Goal: Task Accomplishment & Management: Manage account settings

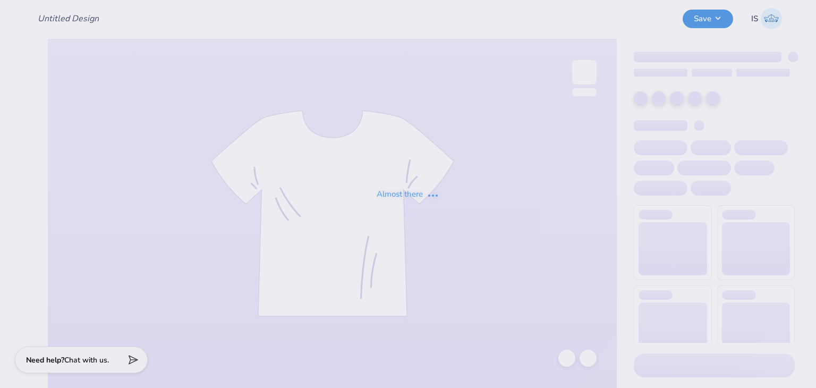
type input "Work week sets for SK"
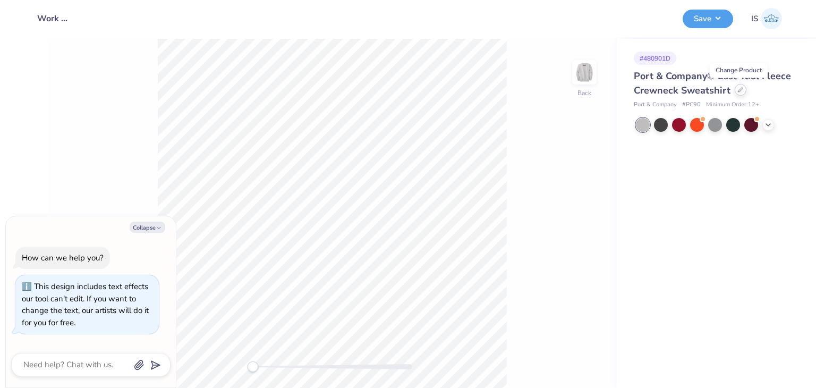
click at [738, 91] on icon at bounding box center [740, 89] width 5 height 5
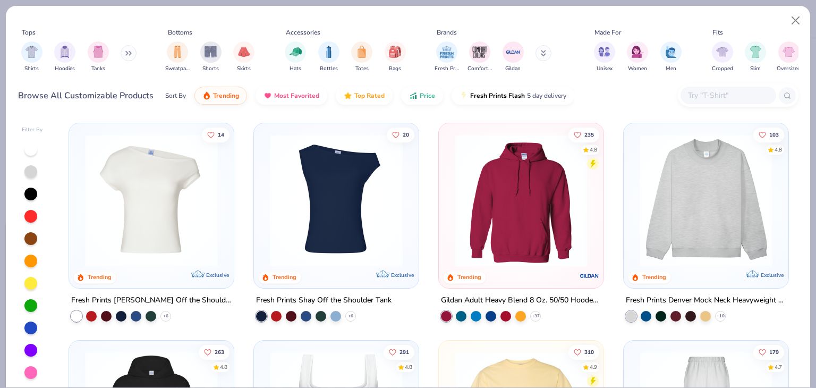
click at [687, 209] on img at bounding box center [705, 200] width 143 height 133
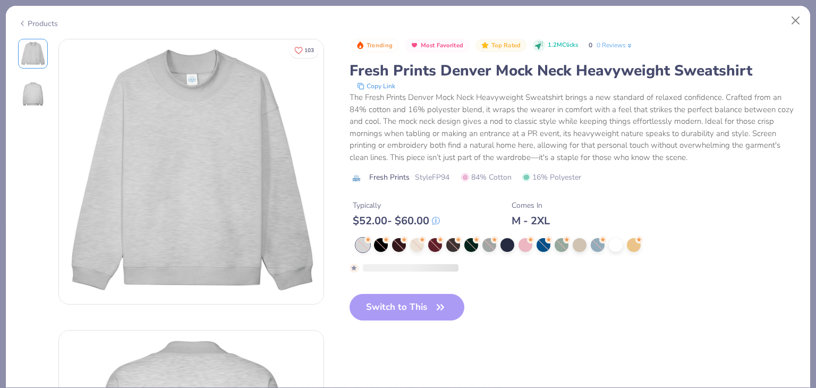
click at [434, 300] on div "Switch to This" at bounding box center [406, 316] width 115 height 44
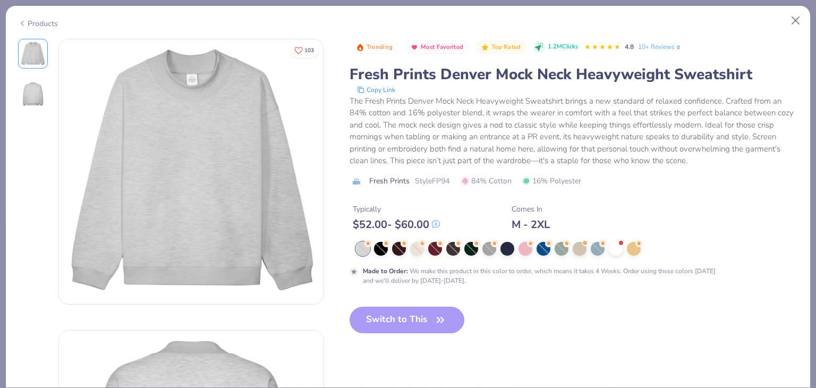
click at [434, 311] on div "Switch to This" at bounding box center [406, 328] width 115 height 44
click at [429, 319] on div "Switch to This" at bounding box center [406, 328] width 115 height 44
click at [361, 249] on div at bounding box center [363, 249] width 14 height 14
click at [426, 316] on div "Switch to This" at bounding box center [406, 328] width 115 height 44
click at [448, 322] on div "Switch to This" at bounding box center [406, 328] width 115 height 44
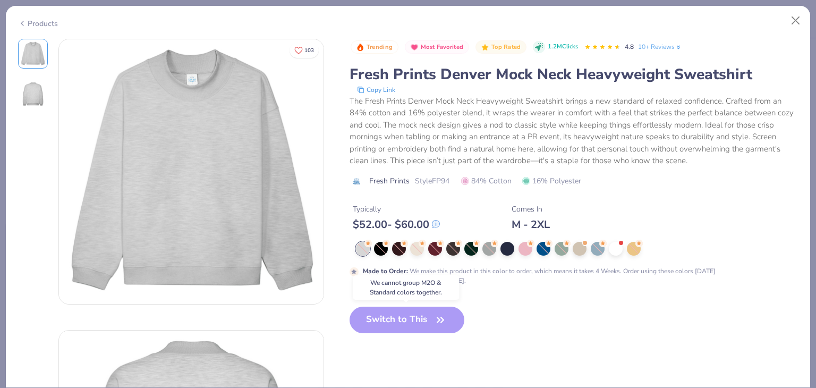
click at [448, 322] on div "Switch to This" at bounding box center [406, 328] width 115 height 44
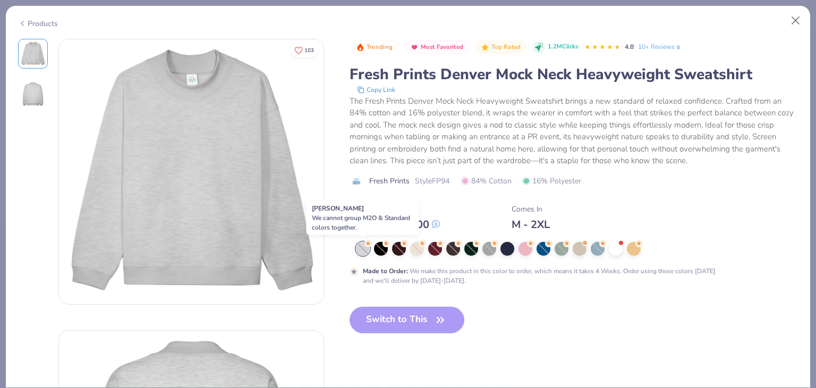
click at [359, 250] on div at bounding box center [363, 249] width 14 height 14
click at [439, 317] on div "Switch to This" at bounding box center [406, 328] width 115 height 44
click at [794, 18] on button "Close" at bounding box center [795, 21] width 20 height 20
type textarea "x"
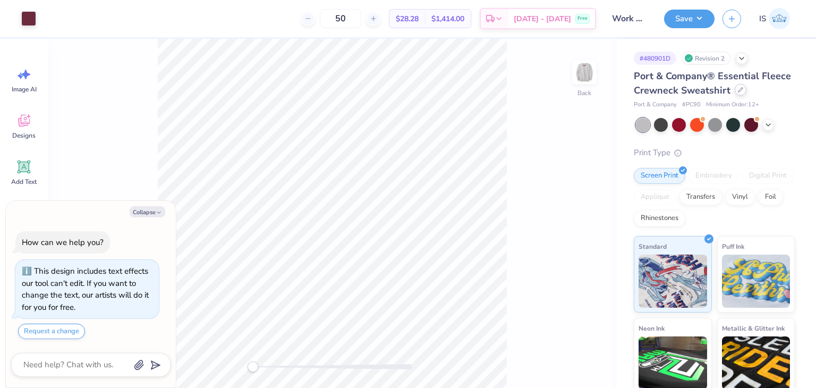
click at [746, 92] on div at bounding box center [740, 90] width 12 height 12
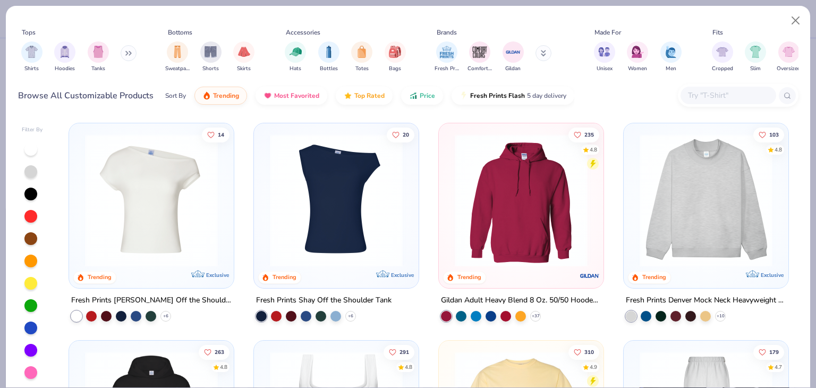
click at [634, 237] on img at bounding box center [705, 200] width 143 height 133
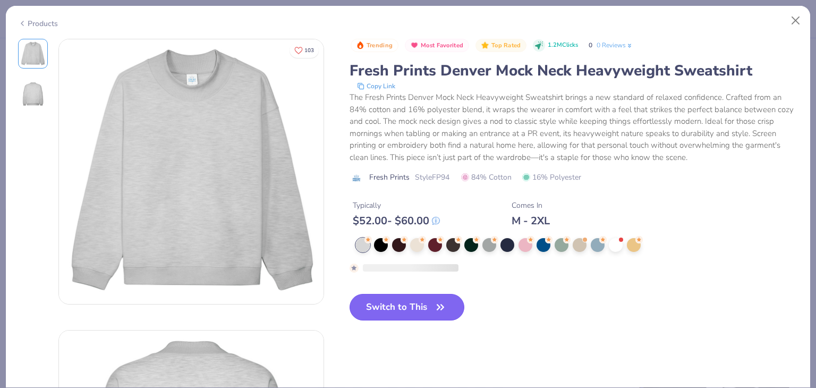
click at [384, 312] on button "Switch to This" at bounding box center [406, 307] width 115 height 27
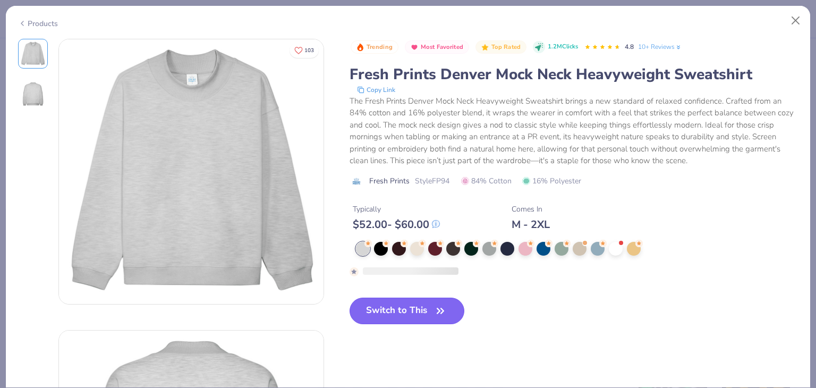
click at [447, 306] on icon "button" at bounding box center [440, 310] width 15 height 15
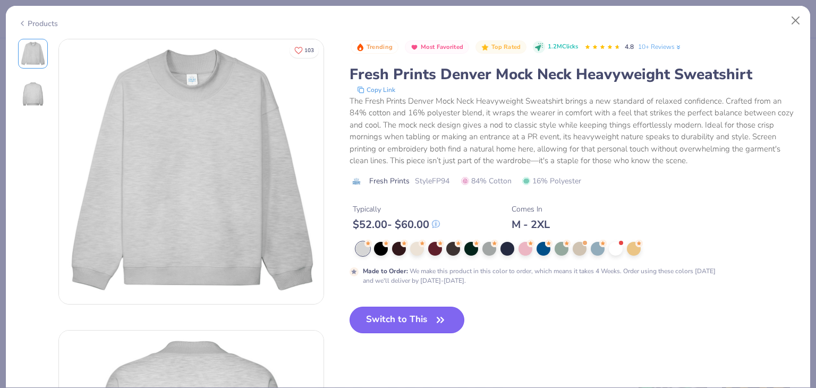
click at [391, 313] on button "Switch to This" at bounding box center [406, 319] width 115 height 27
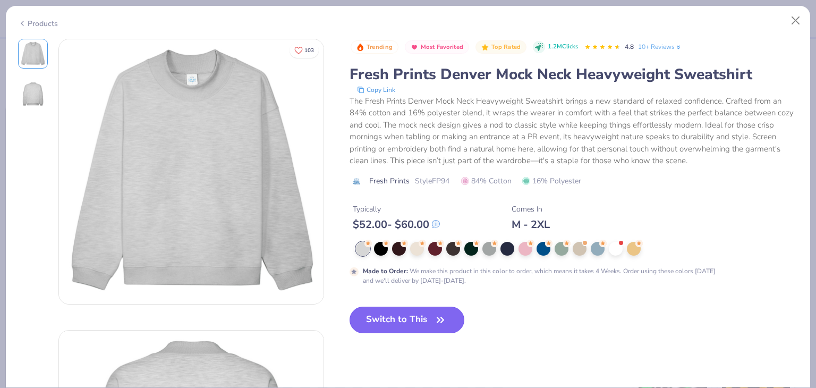
click at [428, 317] on button "Switch to This" at bounding box center [406, 319] width 115 height 27
click at [406, 330] on button "Switch to This" at bounding box center [406, 319] width 115 height 27
click at [409, 323] on button "Switch to This" at bounding box center [406, 319] width 115 height 27
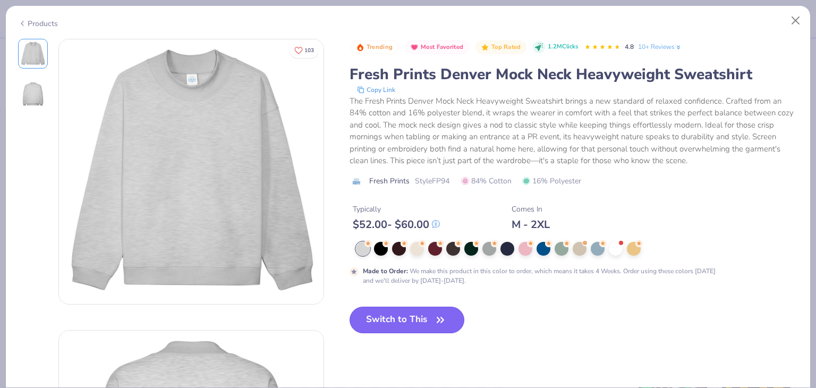
click at [409, 323] on button "Switch to This" at bounding box center [406, 319] width 115 height 27
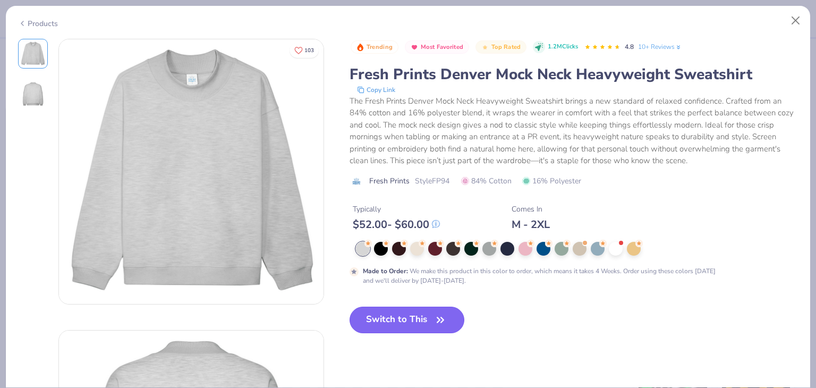
click at [409, 323] on button "Switch to This" at bounding box center [406, 319] width 115 height 27
click at [366, 249] on div at bounding box center [363, 249] width 14 height 14
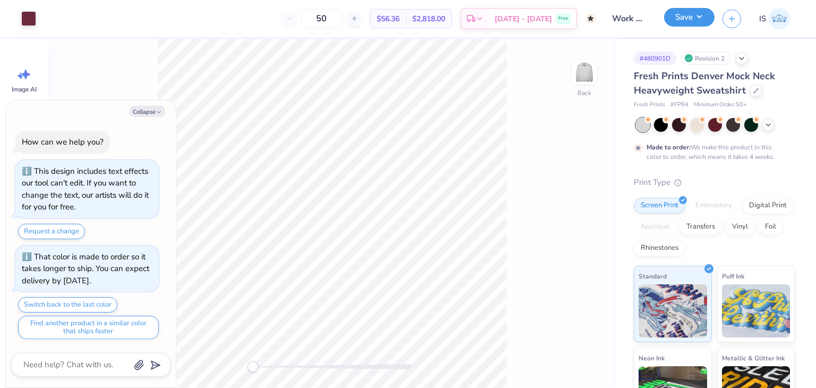
click at [708, 14] on button "Save" at bounding box center [689, 17] width 50 height 19
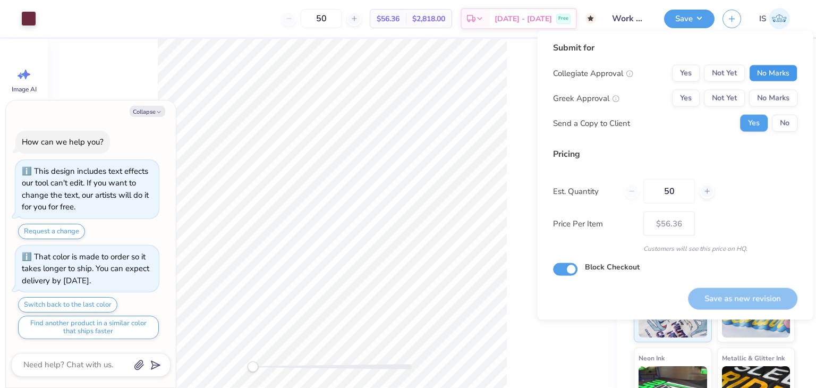
click at [779, 77] on button "No Marks" at bounding box center [773, 73] width 48 height 17
click at [690, 100] on button "Yes" at bounding box center [686, 98] width 28 height 17
drag, startPoint x: 752, startPoint y: 283, endPoint x: 754, endPoint y: 293, distance: 9.8
click at [754, 293] on div "Save as new revision" at bounding box center [742, 292] width 109 height 33
click at [754, 293] on button "Save as new revision" at bounding box center [742, 298] width 109 height 22
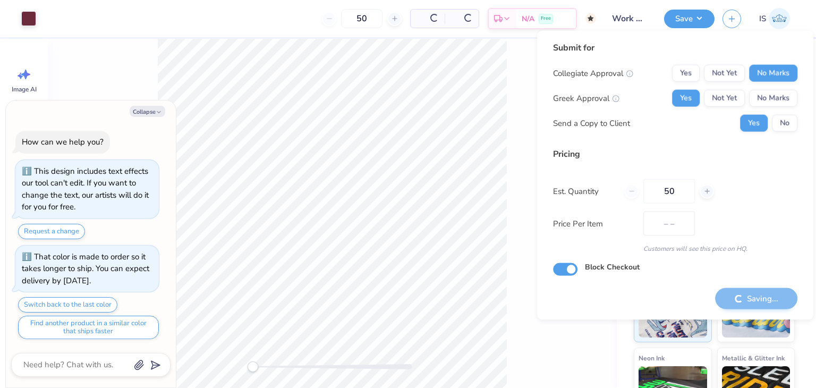
type textarea "x"
type input "– –"
type textarea "x"
type input "$56.36"
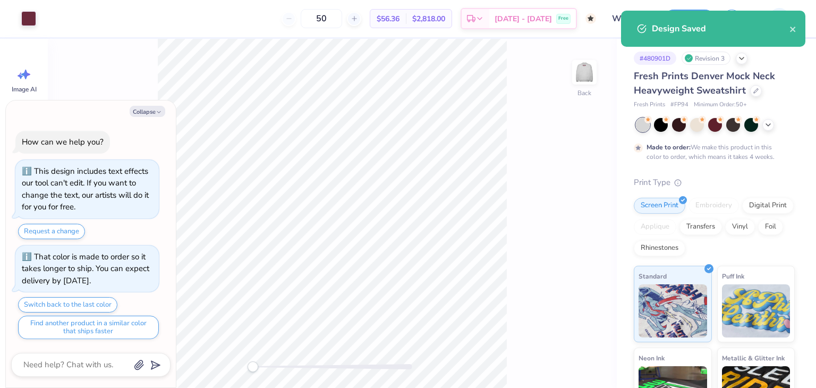
type textarea "x"
